Goal: Contribute content: Add original content to the website for others to see

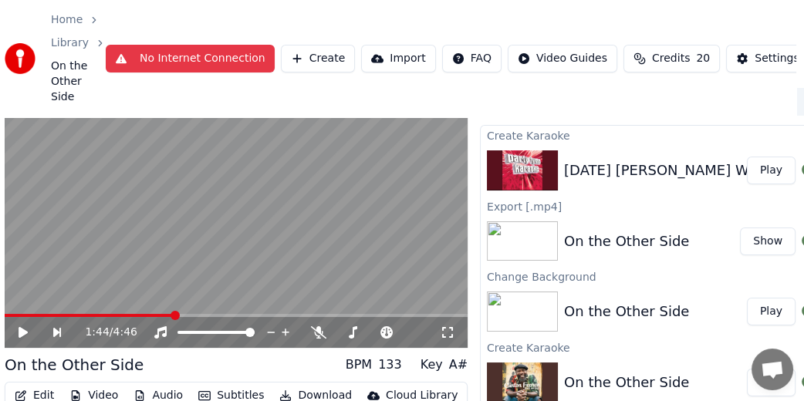
scroll to position [0, 8]
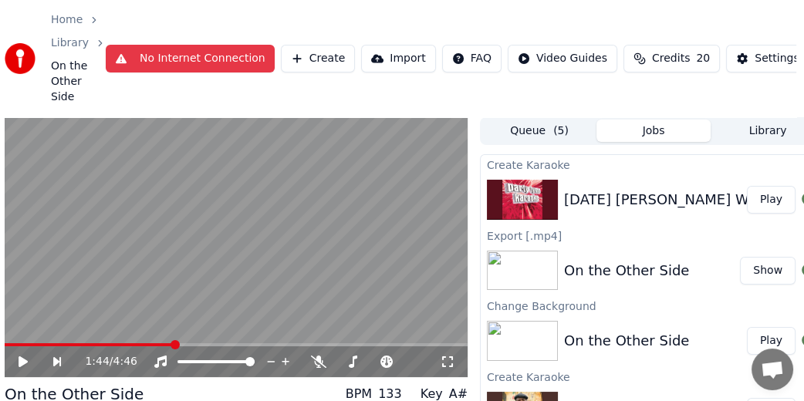
click at [750, 201] on button "Play" at bounding box center [771, 200] width 49 height 28
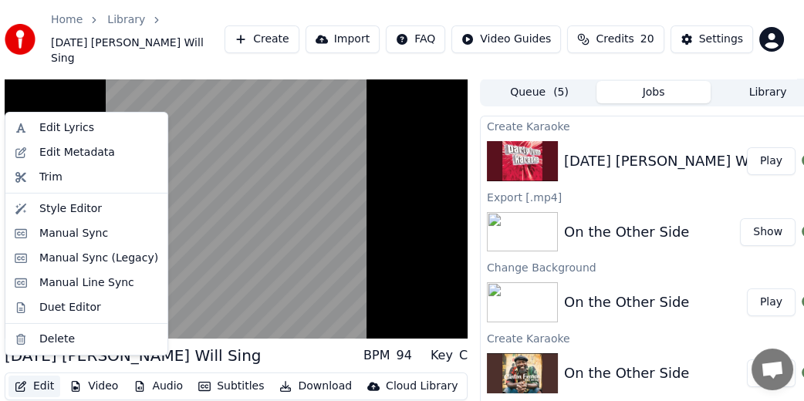
click at [48, 376] on button "Edit" at bounding box center [34, 387] width 52 height 22
click at [48, 132] on div "Edit Lyrics" at bounding box center [66, 127] width 55 height 15
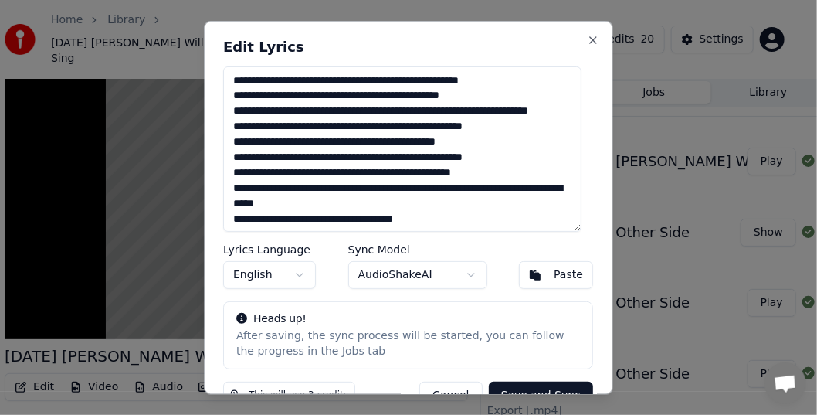
click at [429, 184] on textarea at bounding box center [403, 149] width 358 height 166
click at [527, 384] on button "Save and Sync" at bounding box center [541, 396] width 104 height 28
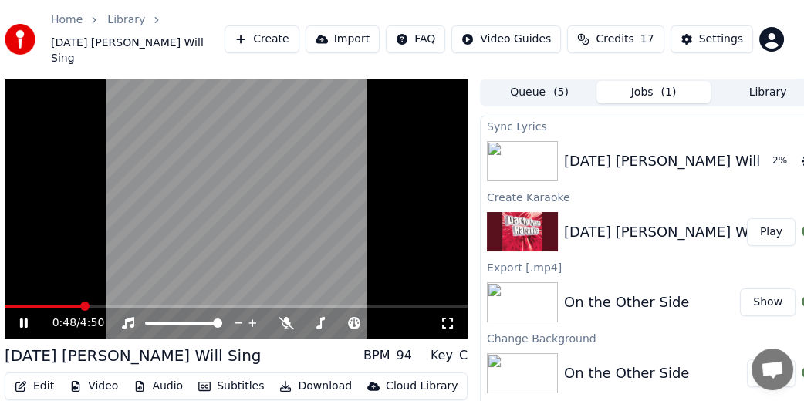
click at [18, 317] on icon at bounding box center [35, 323] width 36 height 12
click at [17, 317] on icon at bounding box center [35, 323] width 36 height 12
click at [760, 155] on button "Play" at bounding box center [771, 161] width 49 height 28
click at [19, 317] on icon at bounding box center [35, 323] width 36 height 12
